Goal: Find specific page/section: Find specific page/section

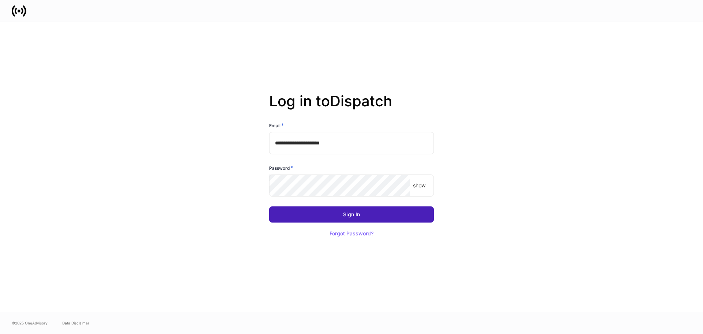
click at [353, 214] on div "Sign In" at bounding box center [351, 214] width 17 height 5
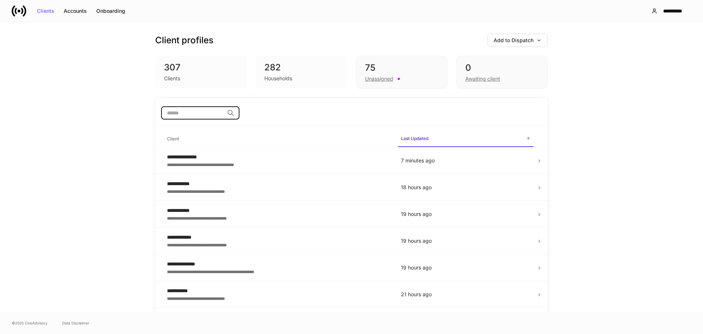
click at [184, 114] on input "search" at bounding box center [192, 112] width 63 height 13
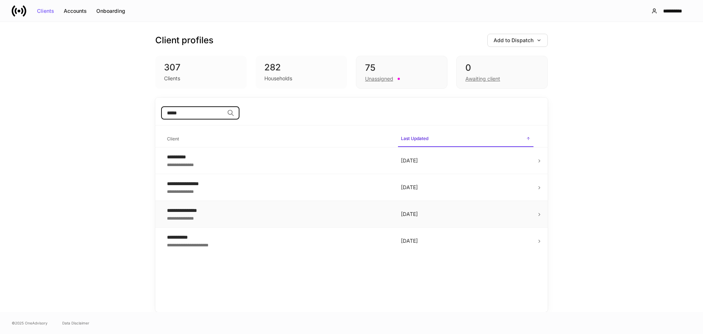
type input "*****"
click at [535, 215] on td "[DATE]" at bounding box center [465, 214] width 141 height 27
